Goal: Transaction & Acquisition: Purchase product/service

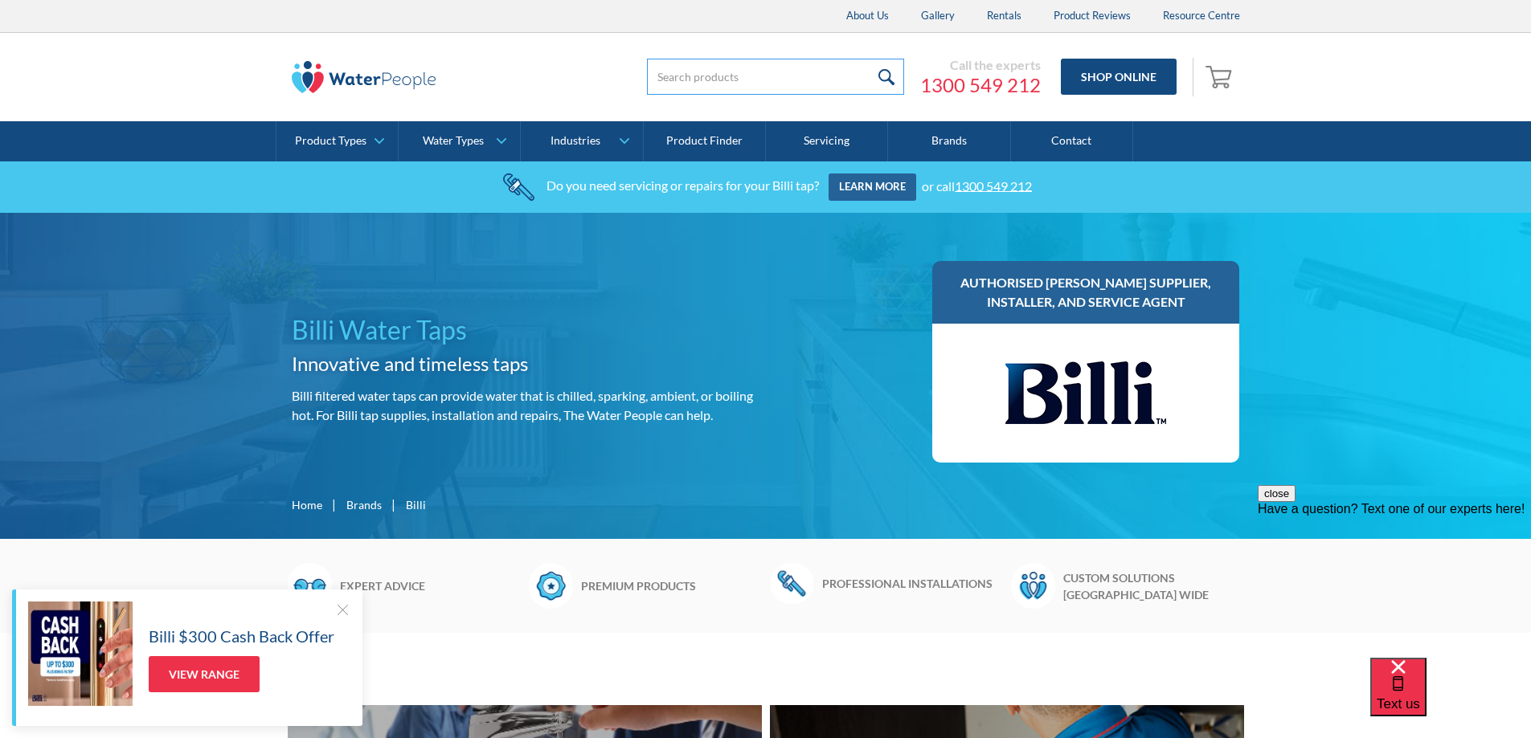
click at [693, 92] on input "search" at bounding box center [775, 77] width 257 height 36
type input "BC XL"
click at [869, 59] on input "submit" at bounding box center [886, 77] width 35 height 36
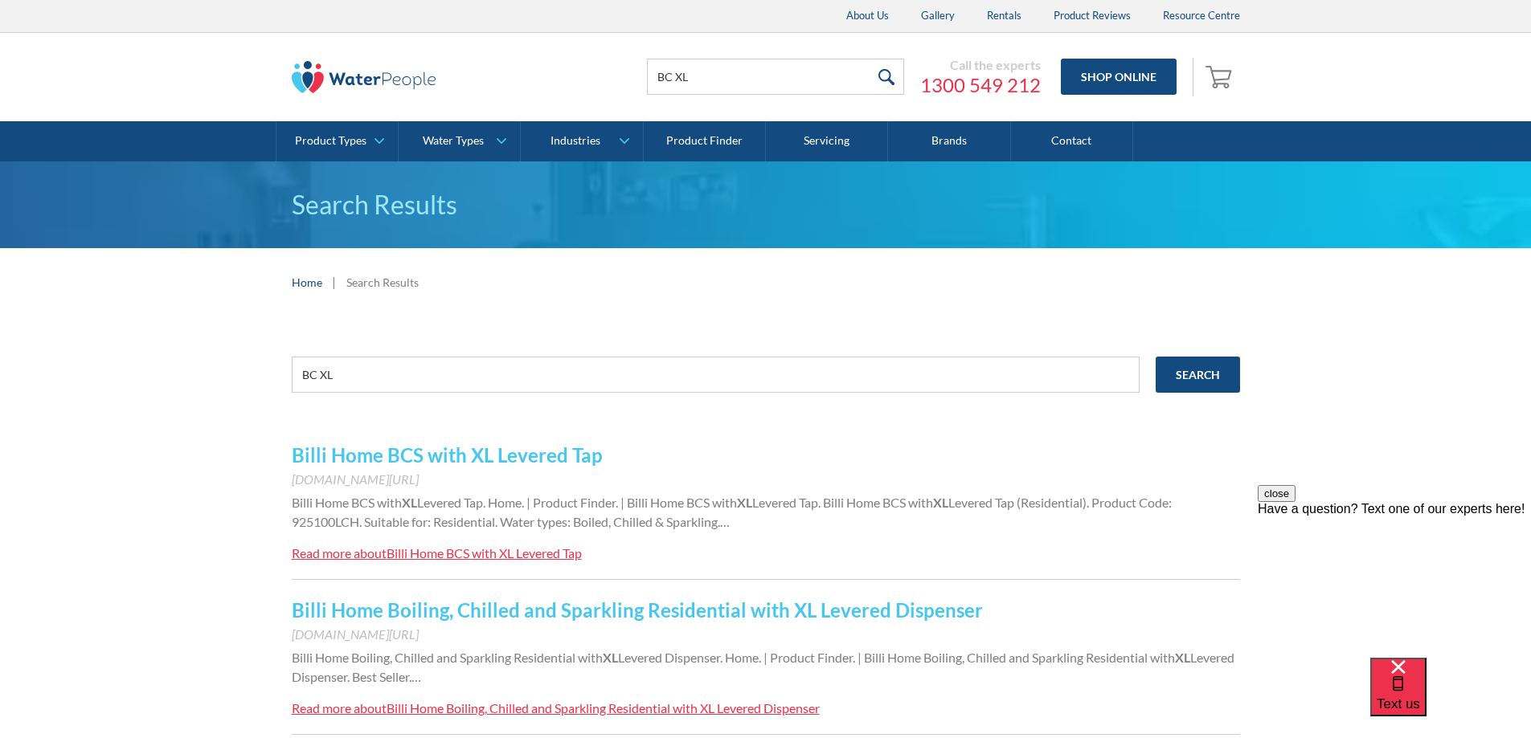
click at [476, 458] on link "Billi Home BCS with XL Levered Tap" at bounding box center [447, 455] width 311 height 23
